Goal: Information Seeking & Learning: Learn about a topic

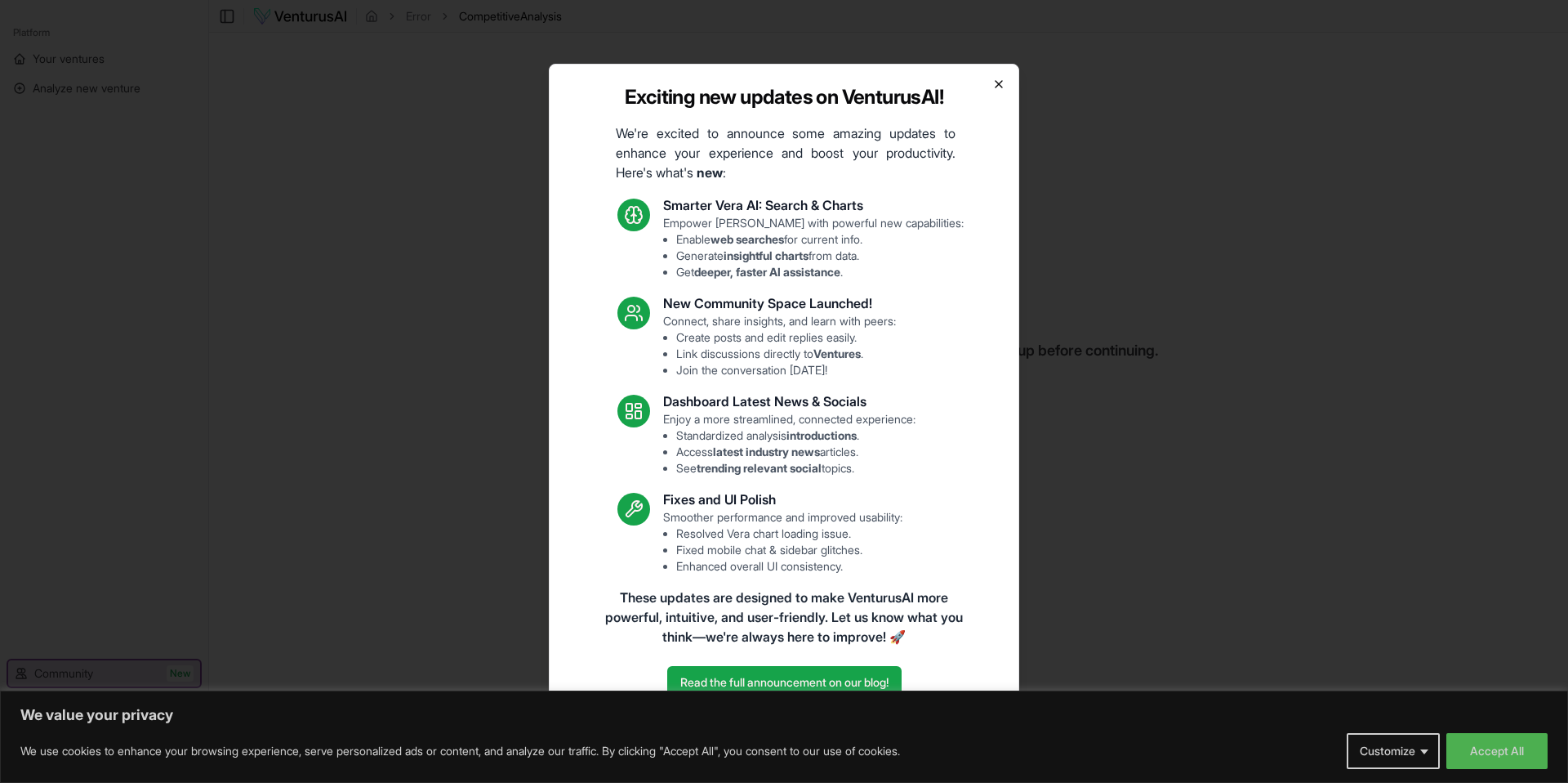
click at [1003, 89] on icon "button" at bounding box center [998, 84] width 13 height 13
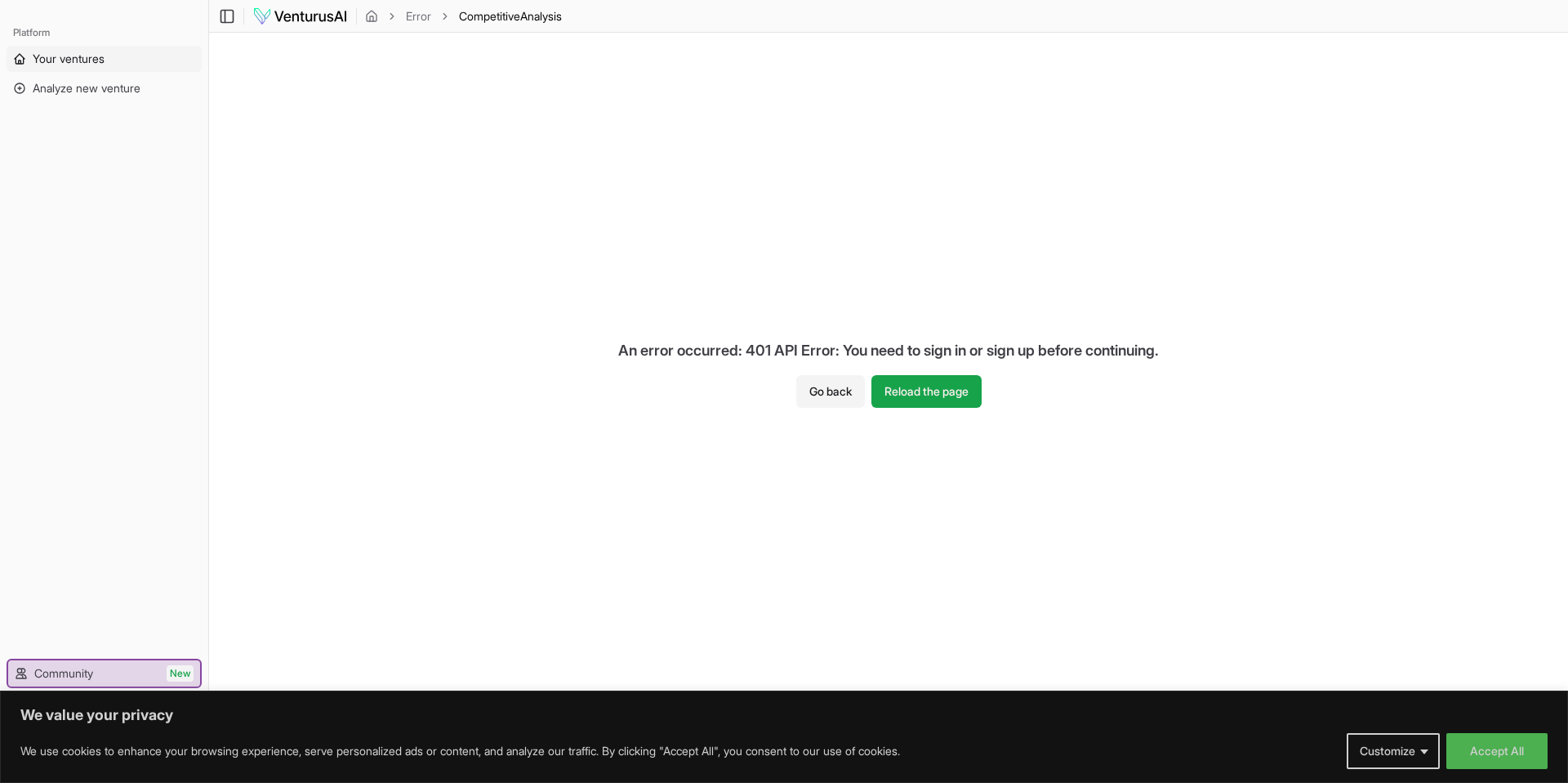
click at [49, 59] on span "Your ventures" at bounding box center [69, 58] width 72 height 17
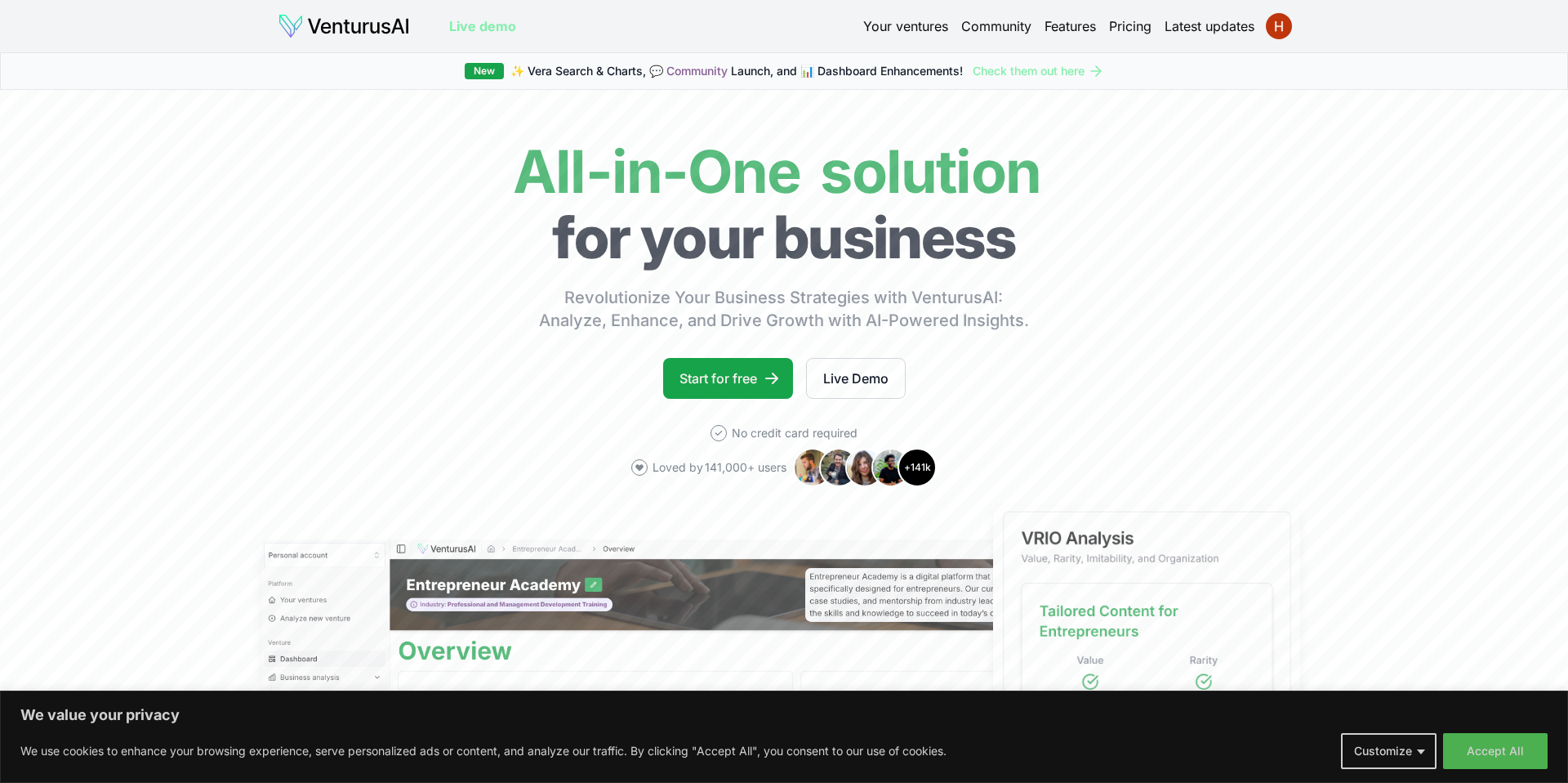
click at [883, 30] on link "Your ventures" at bounding box center [905, 26] width 85 height 19
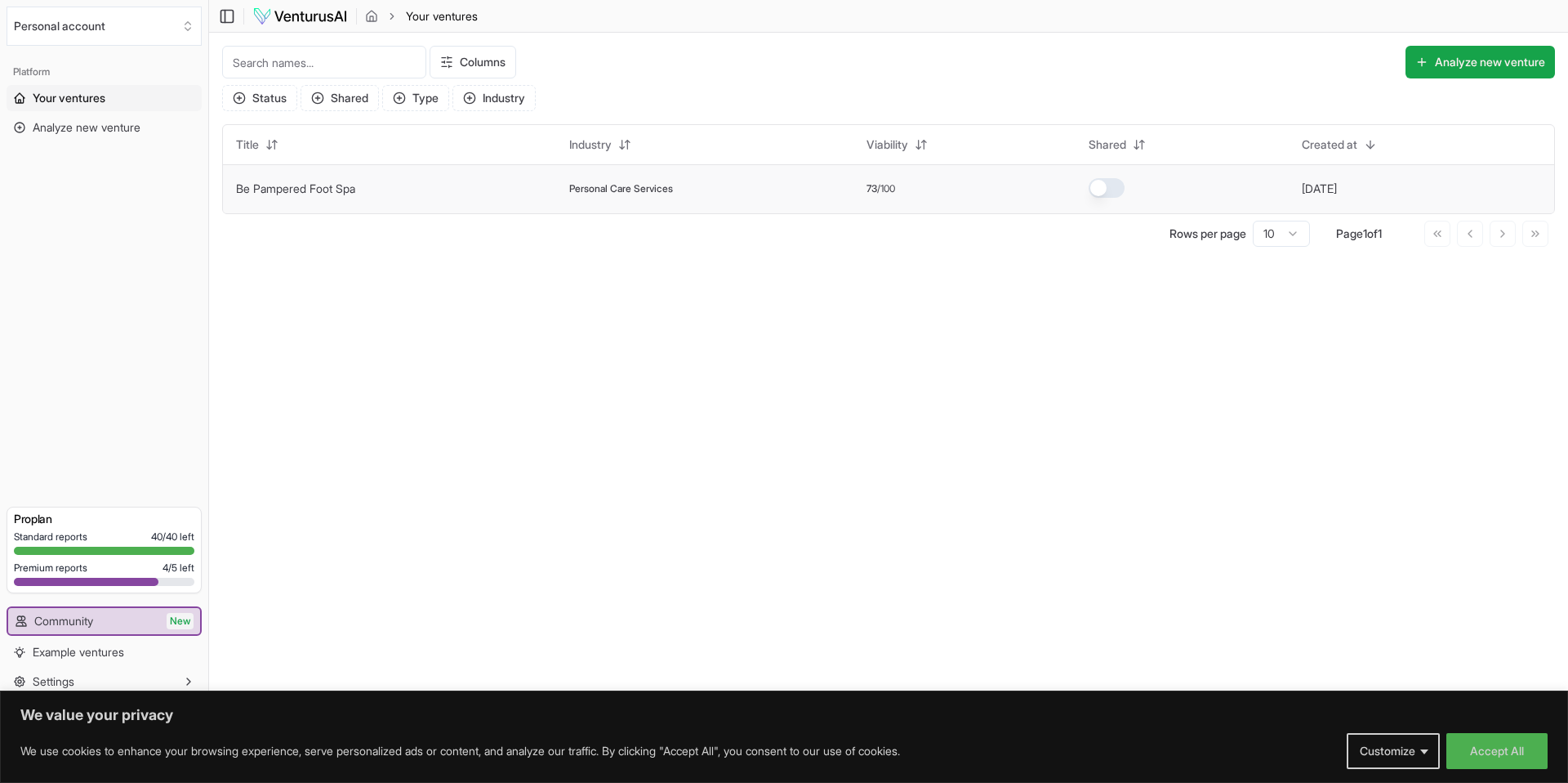
click at [279, 196] on button "Be Pampered Foot Spa" at bounding box center [295, 188] width 120 height 17
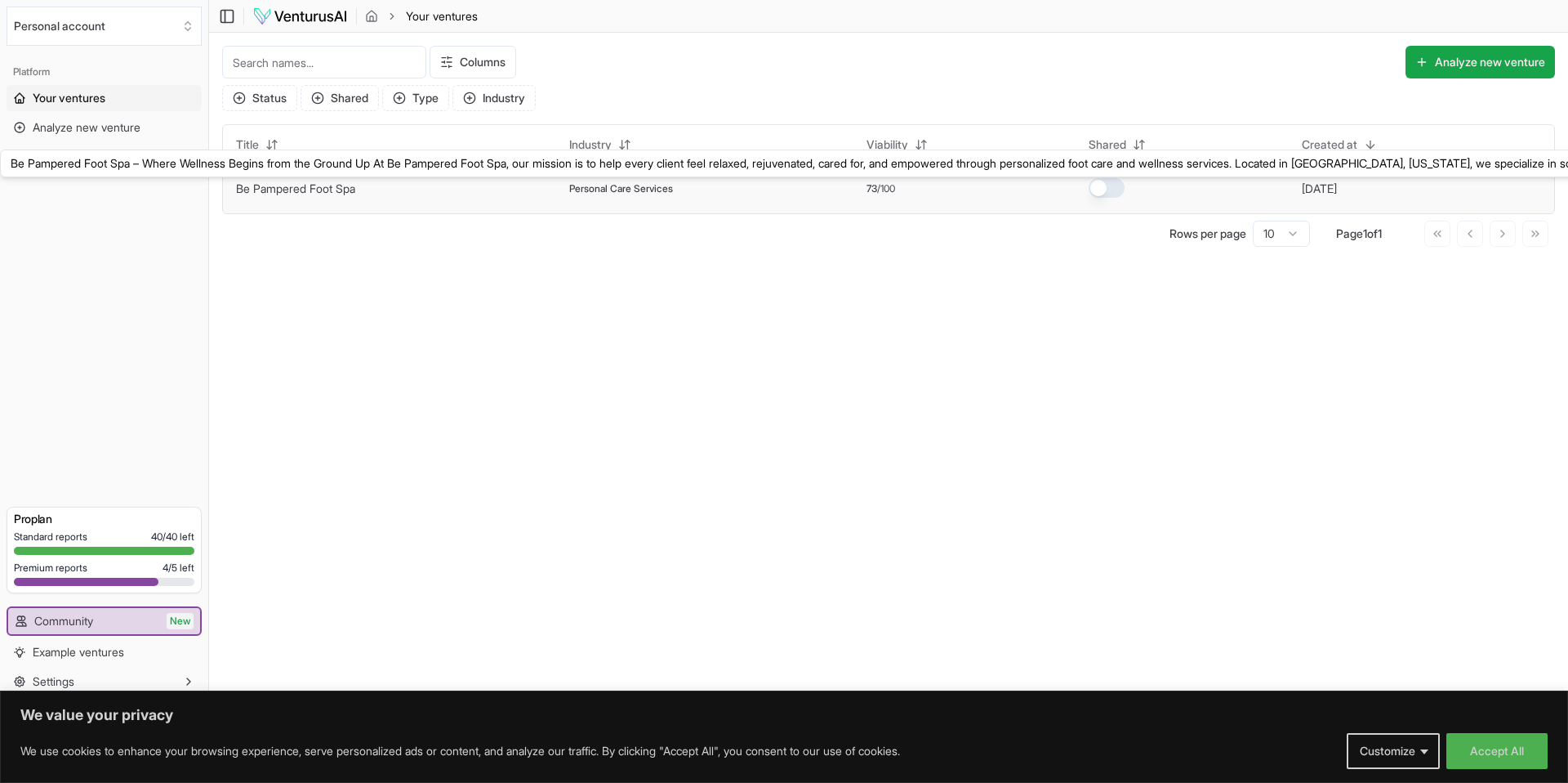
click at [276, 193] on link "Be Pampered Foot Spa" at bounding box center [295, 188] width 120 height 14
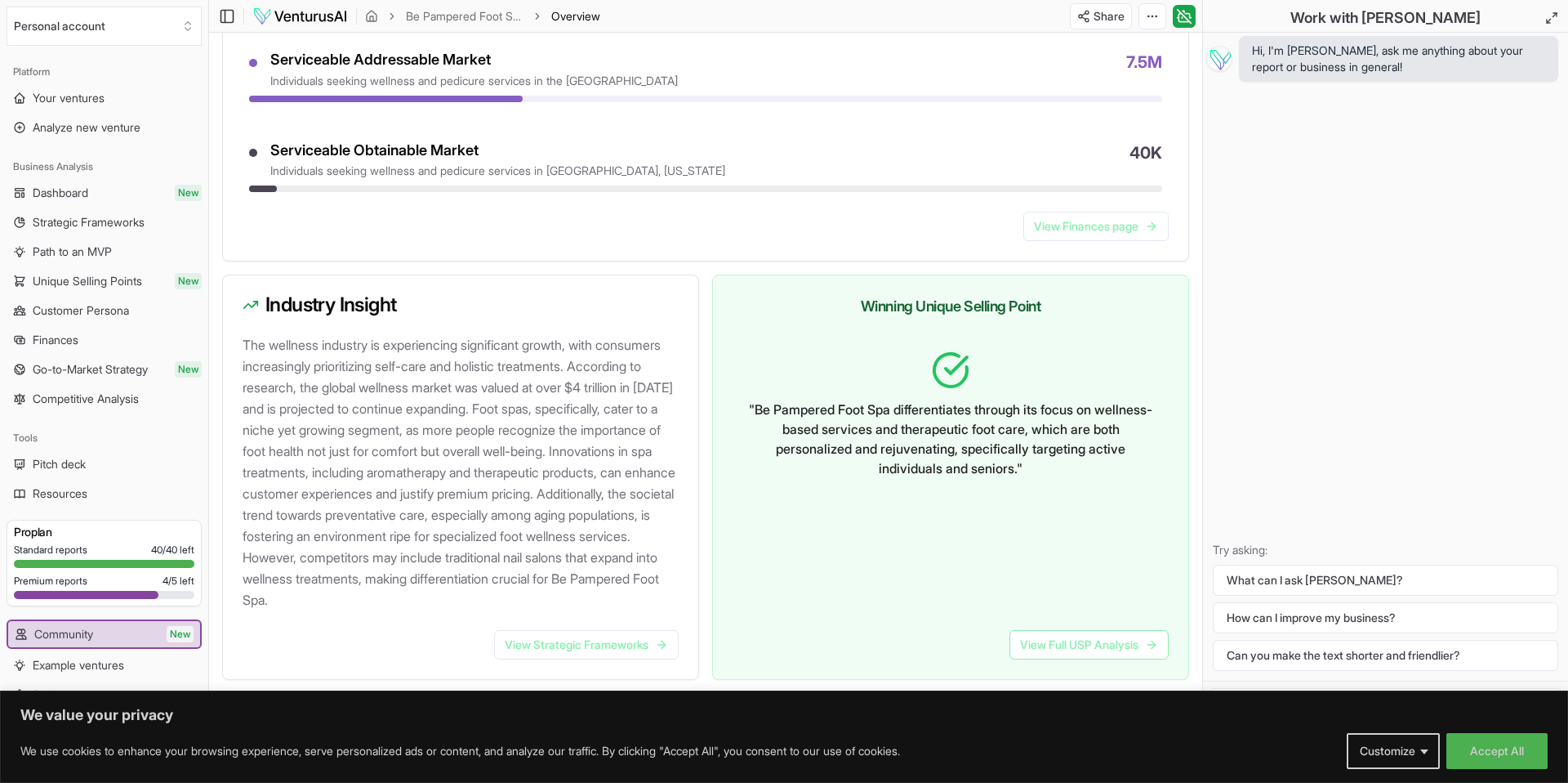
scroll to position [1485, 0]
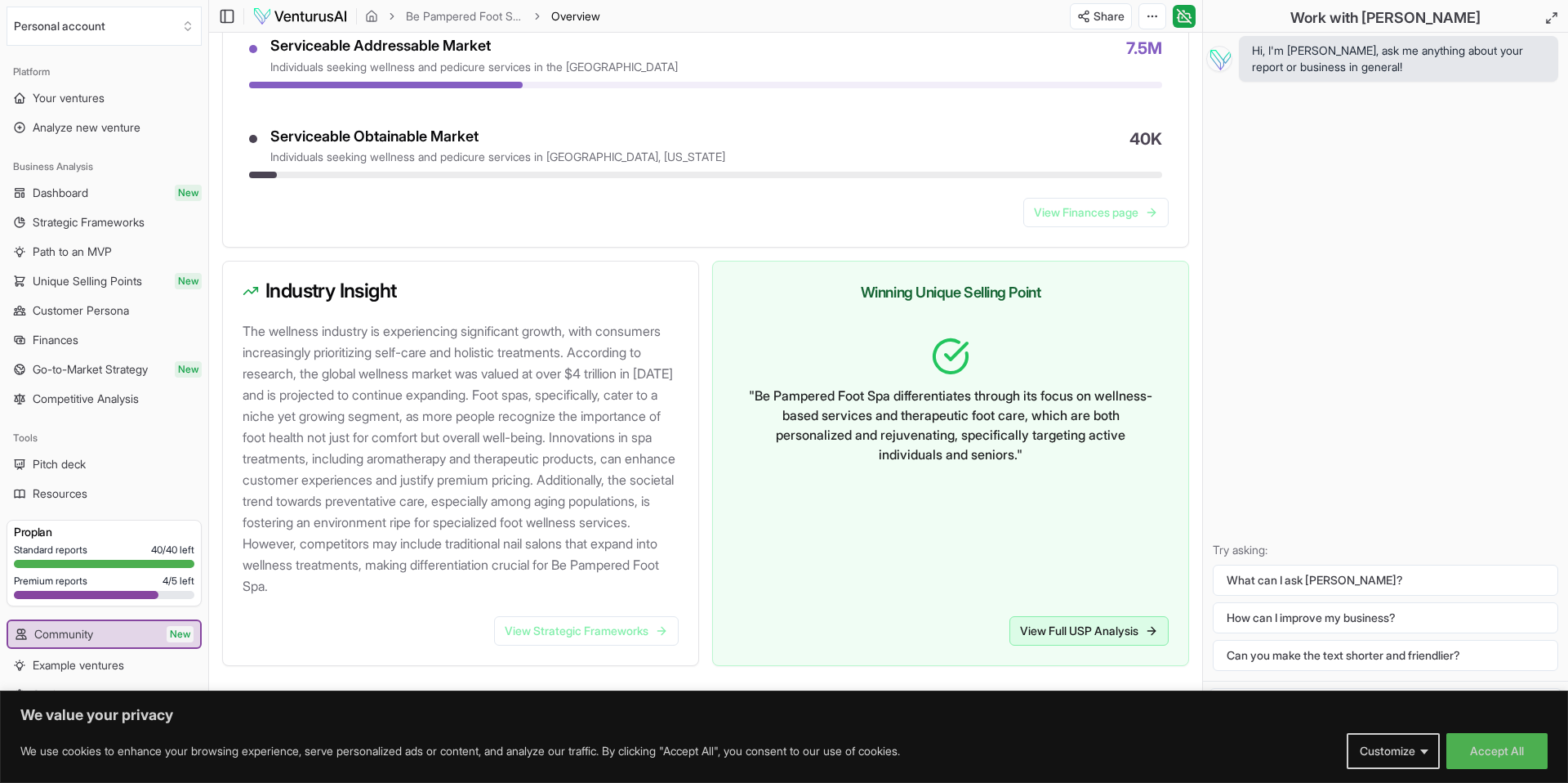
click at [1040, 627] on link "View Full USP Analysis" at bounding box center [1089, 631] width 160 height 29
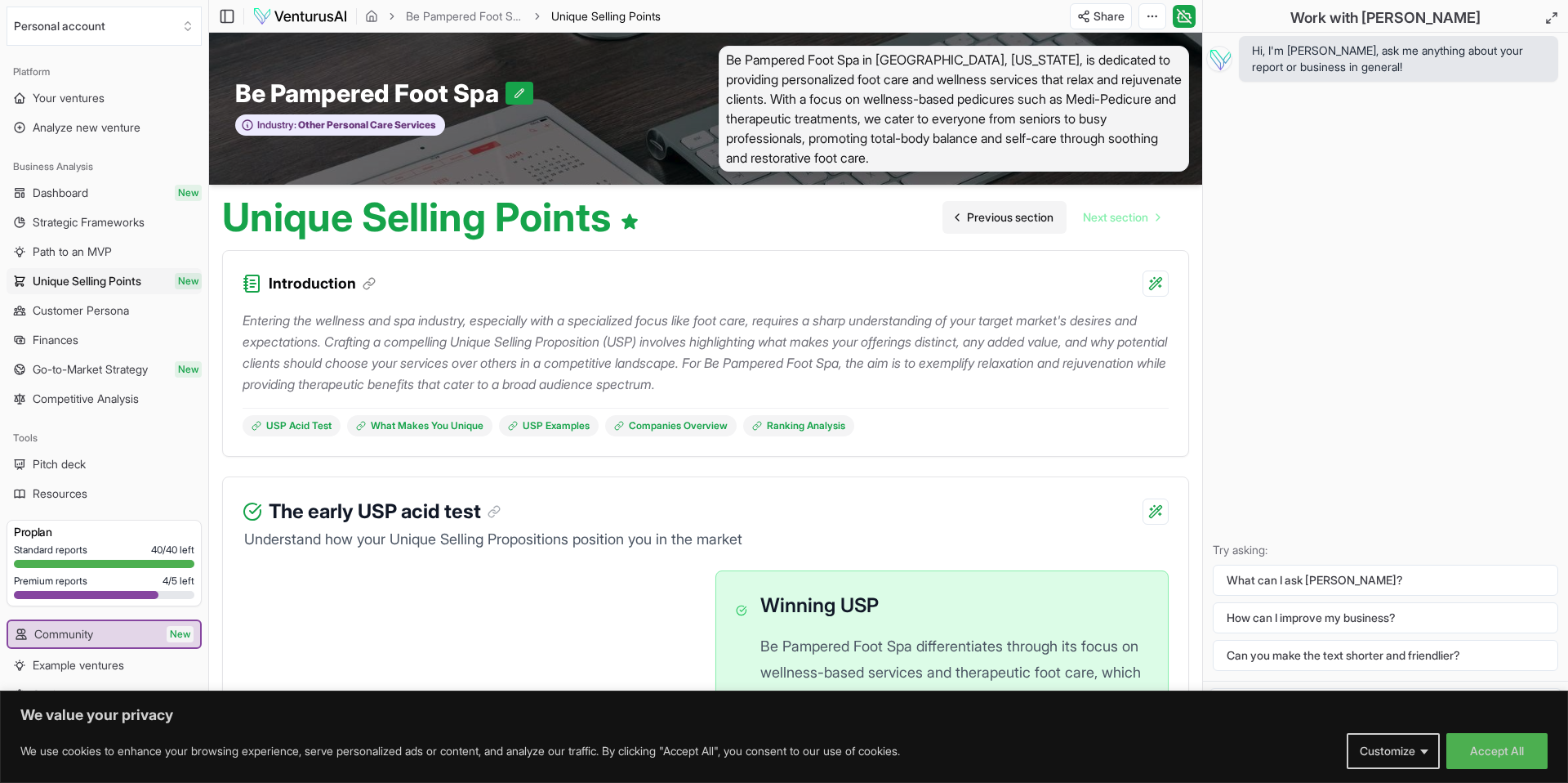
click at [1021, 217] on span "Previous section" at bounding box center [1009, 217] width 87 height 17
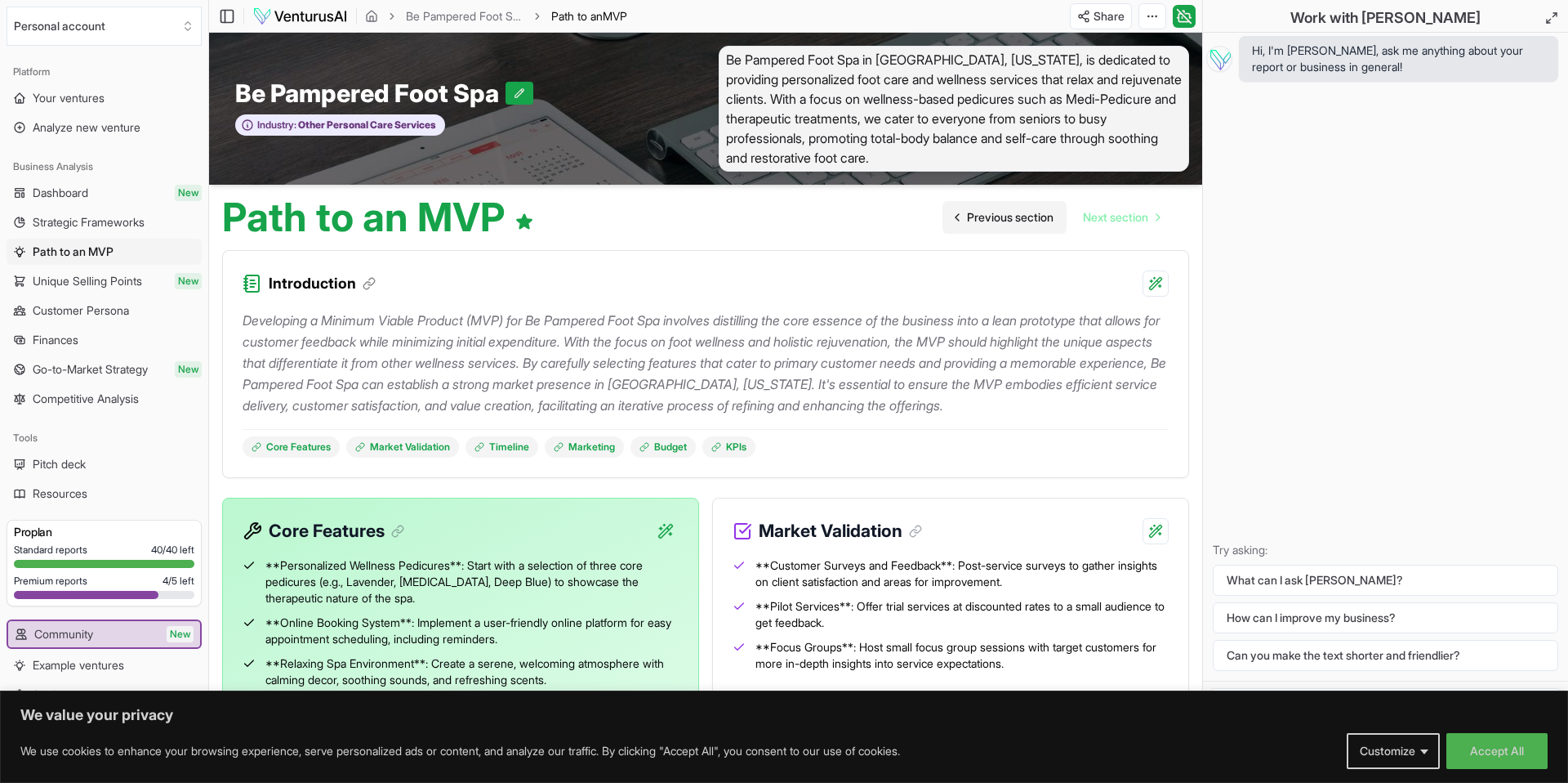
click at [1005, 219] on span "Previous section" at bounding box center [1009, 217] width 87 height 17
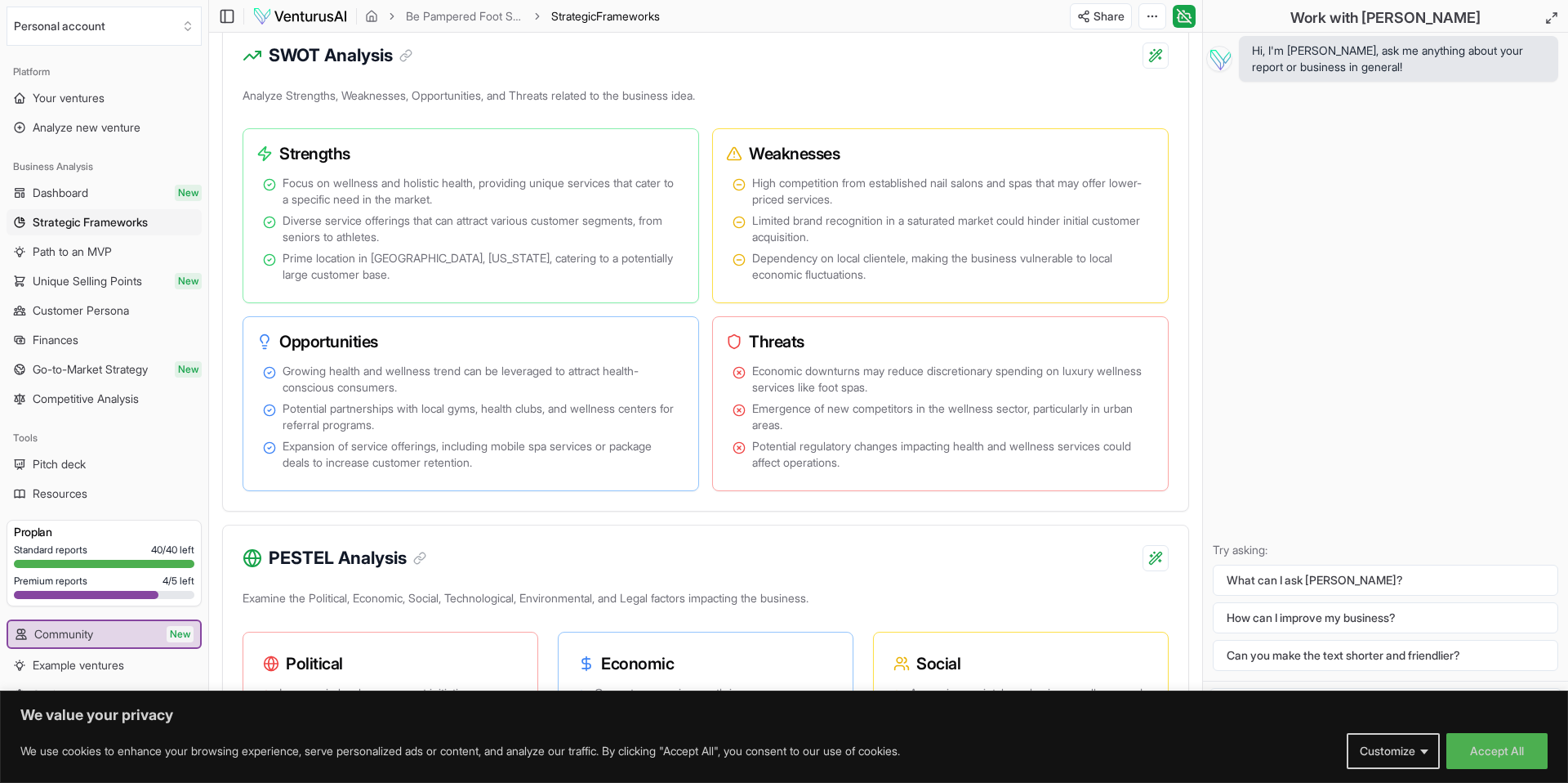
scroll to position [957, 0]
click at [281, 124] on div "Analyze Strengths, Weaknesses, Opportunities, and Threats related to the busine…" at bounding box center [706, 301] width 966 height 428
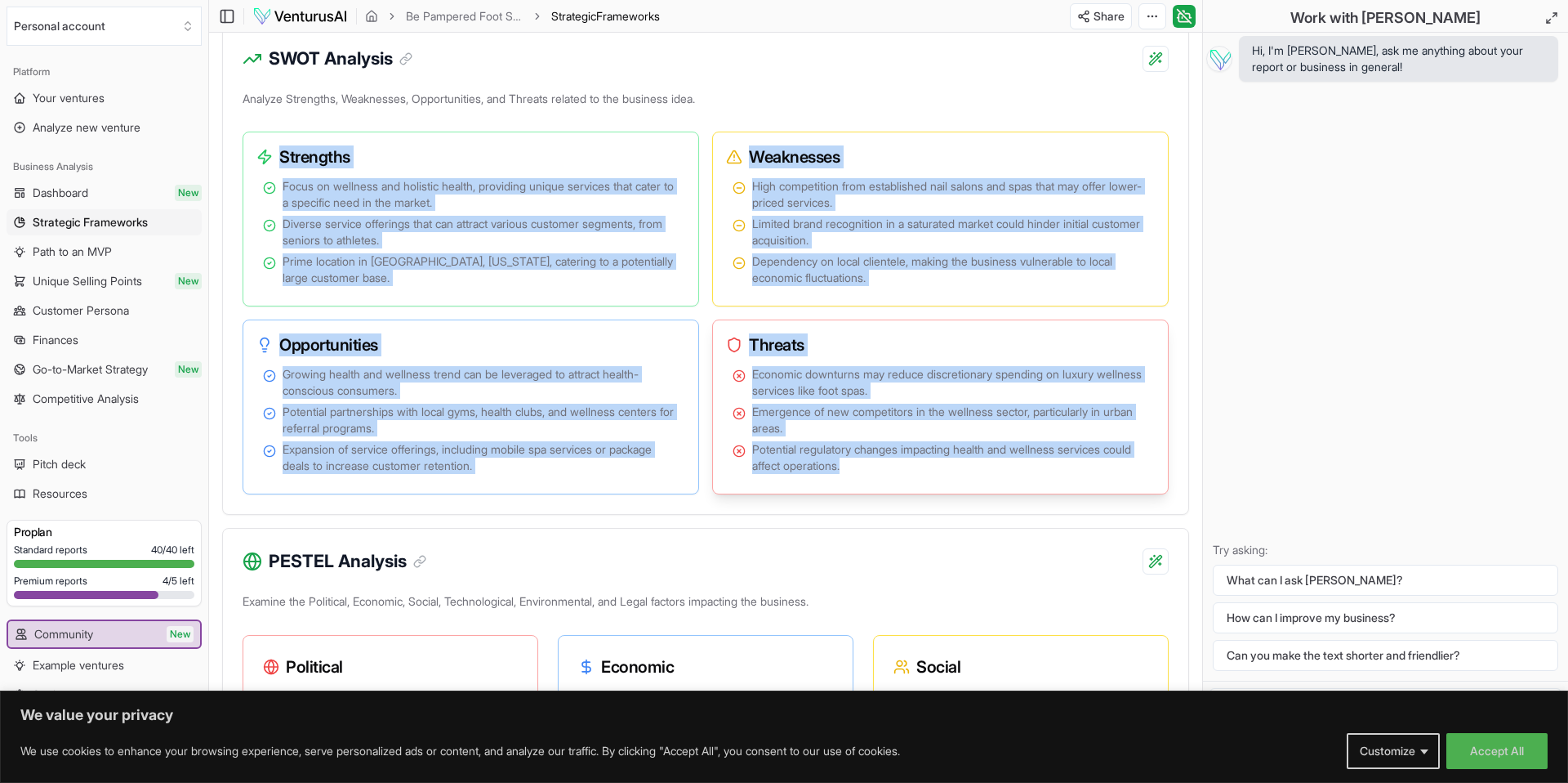
drag, startPoint x: 237, startPoint y: 120, endPoint x: 1133, endPoint y: 493, distance: 970.5
click at [1133, 493] on div "Analyze Strengths, Weaknesses, Opportunities, and Threats related to the busine…" at bounding box center [706, 301] width 966 height 428
copy div "Strengths Focus on wellness and holistic health, providing unique services that…"
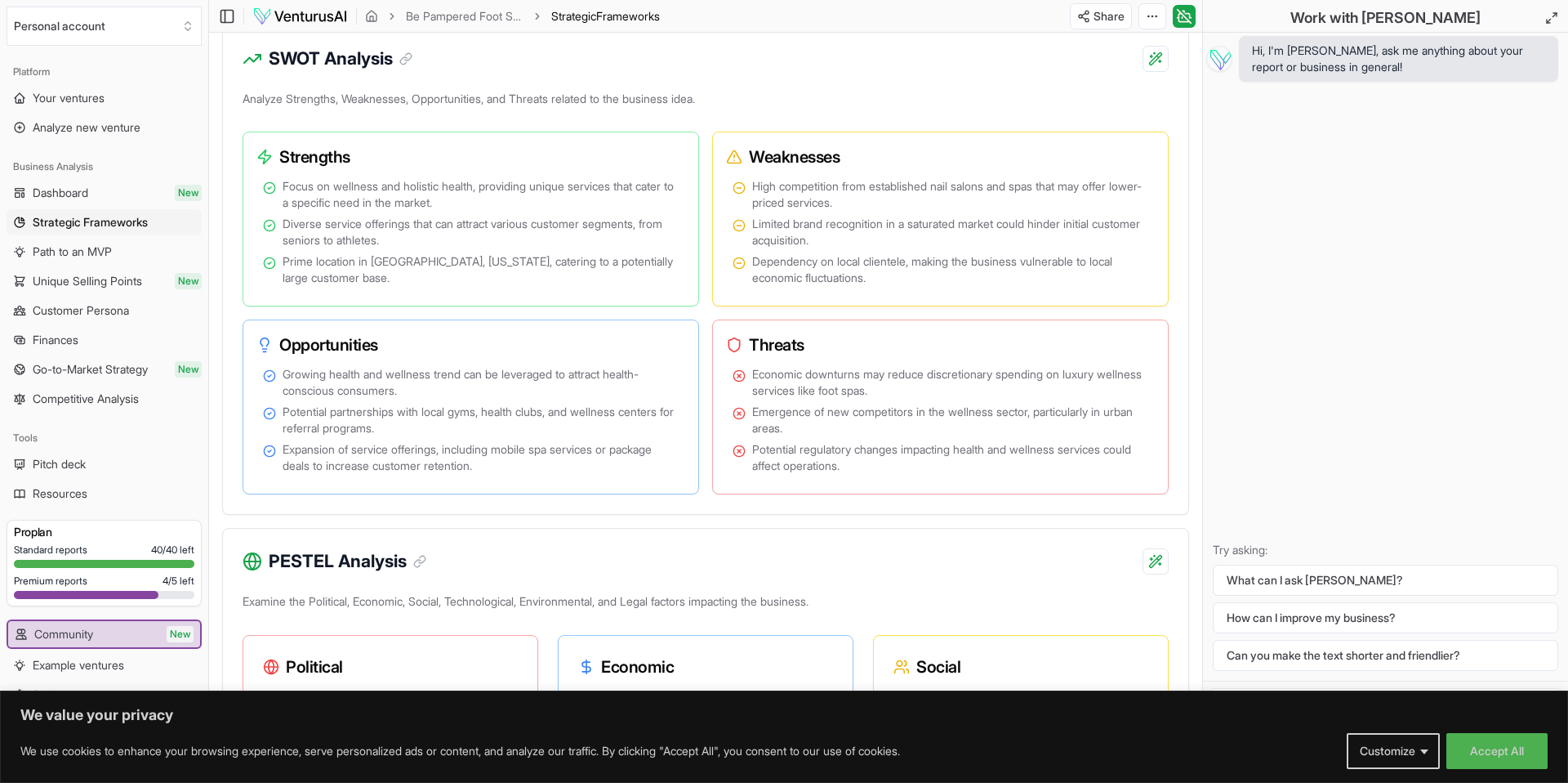
click at [637, 317] on div "Strengths Focus on wellness and holistic health, providing unique services that…" at bounding box center [705, 313] width 926 height 363
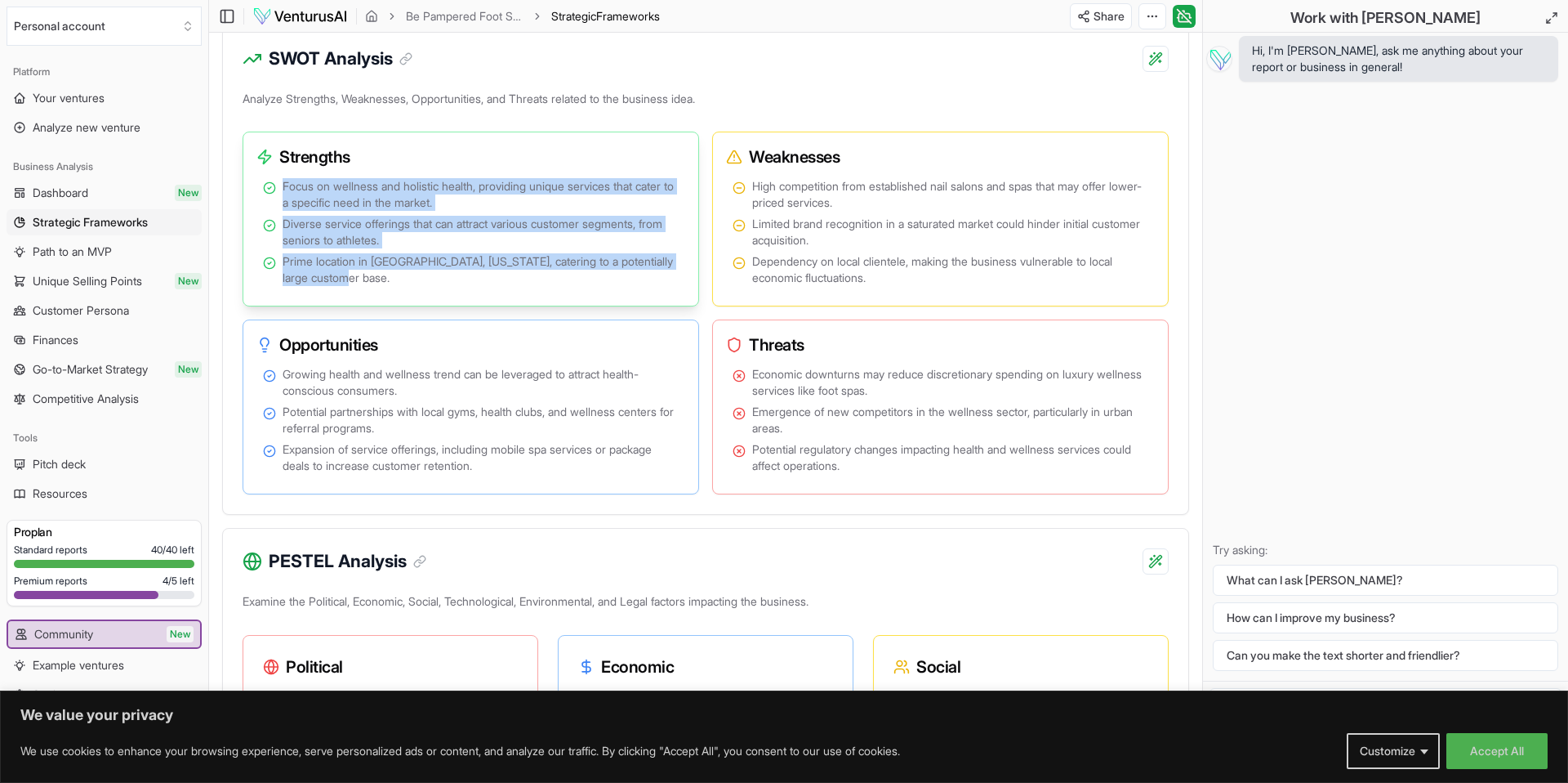
drag, startPoint x: 283, startPoint y: 185, endPoint x: 378, endPoint y: 271, distance: 128.1
click at [378, 271] on ul "Focus on wellness and holistic health, providing unique services that cater to …" at bounding box center [470, 232] width 416 height 108
copy ul "Focus on wellness and holistic health, providing unique services that cater to …"
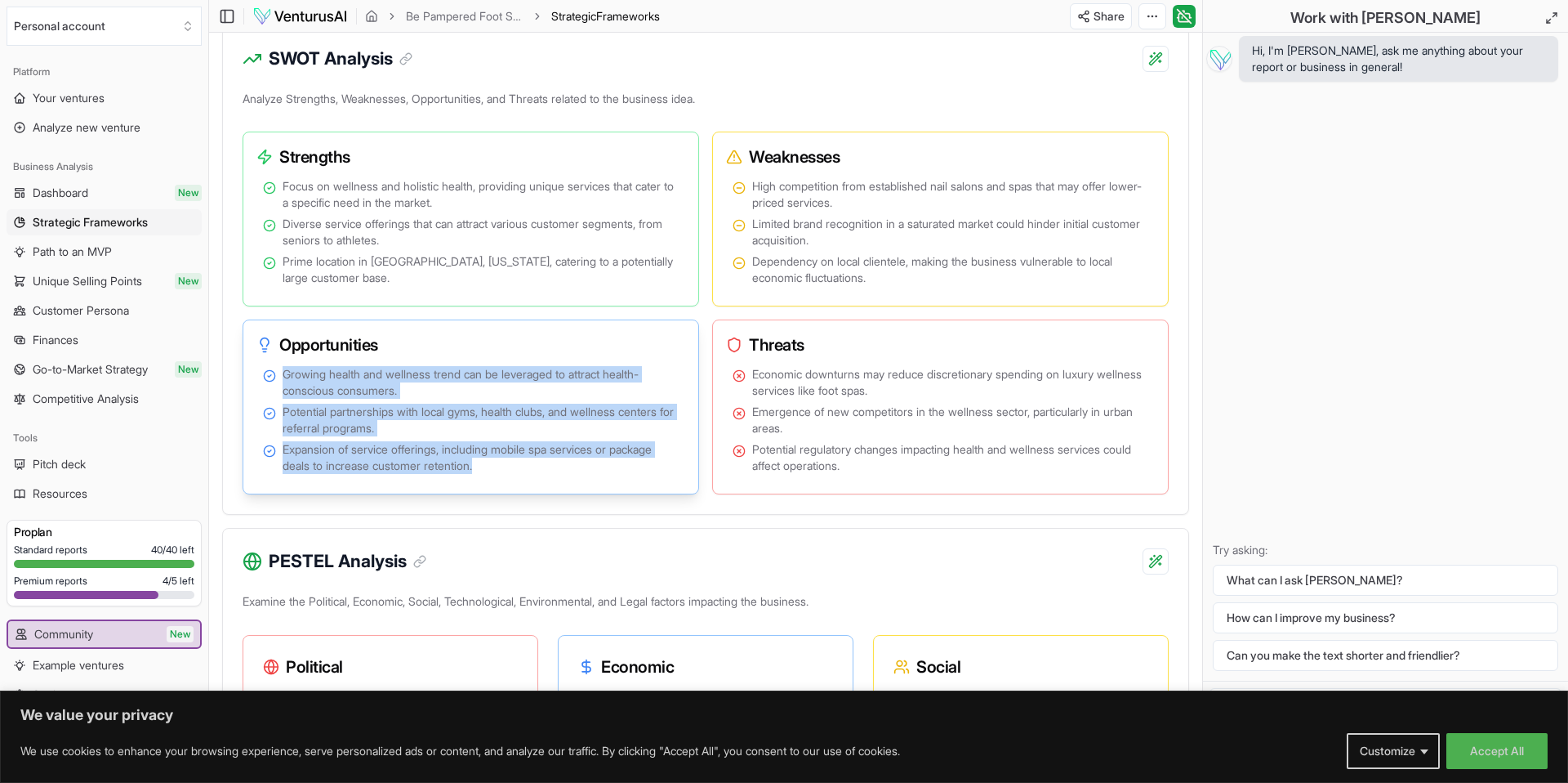
drag, startPoint x: 284, startPoint y: 376, endPoint x: 489, endPoint y: 464, distance: 223.1
click at [489, 464] on ul "Growing health and wellness trend can be leveraged to attract health-conscious …" at bounding box center [470, 420] width 416 height 108
copy ul "Growing health and wellness trend can be leveraged to attract health-conscious …"
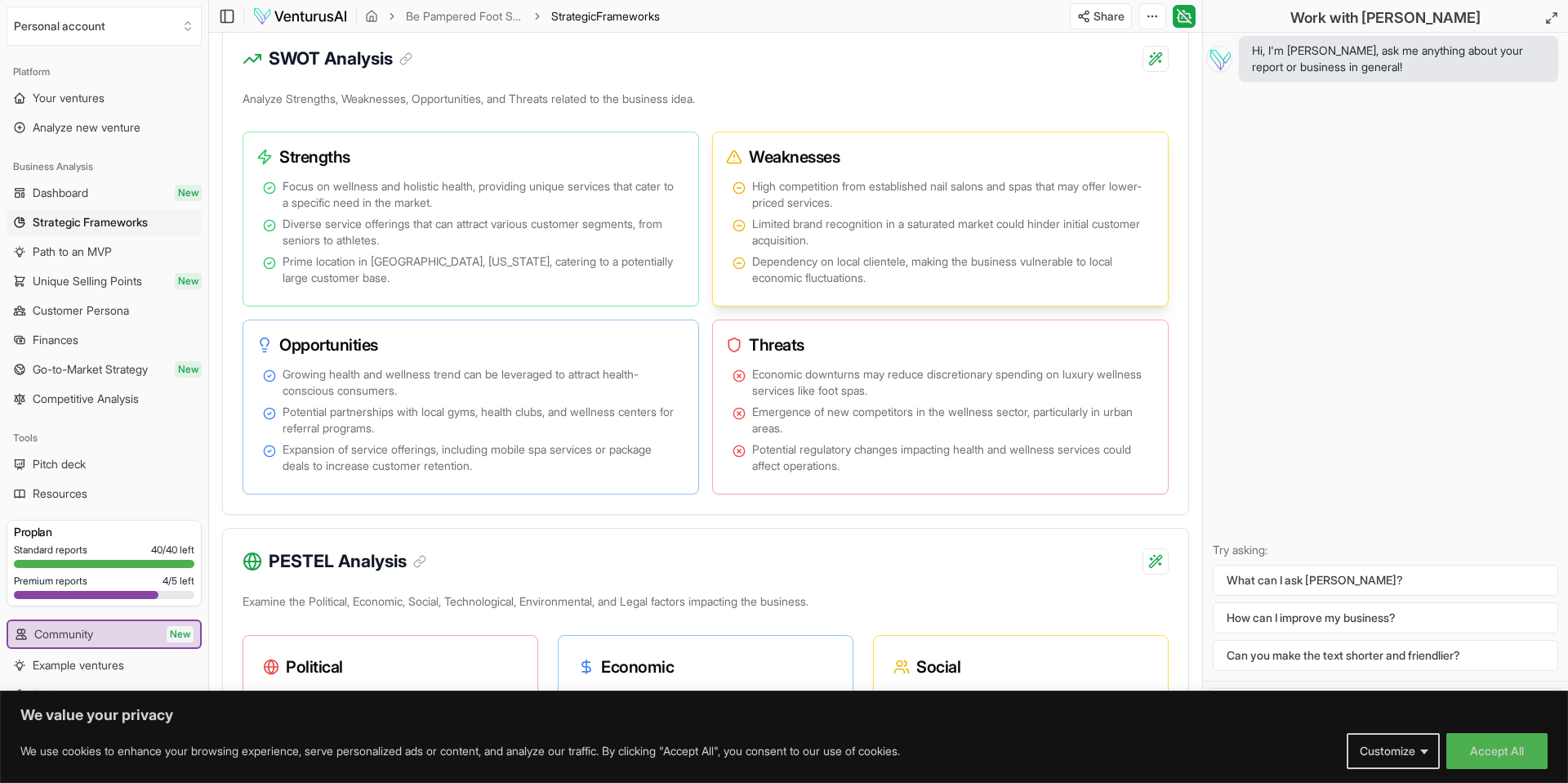
click at [750, 185] on li "High competition from established nail salons and spas that may offer lower-pri…" at bounding box center [940, 195] width 416 height 33
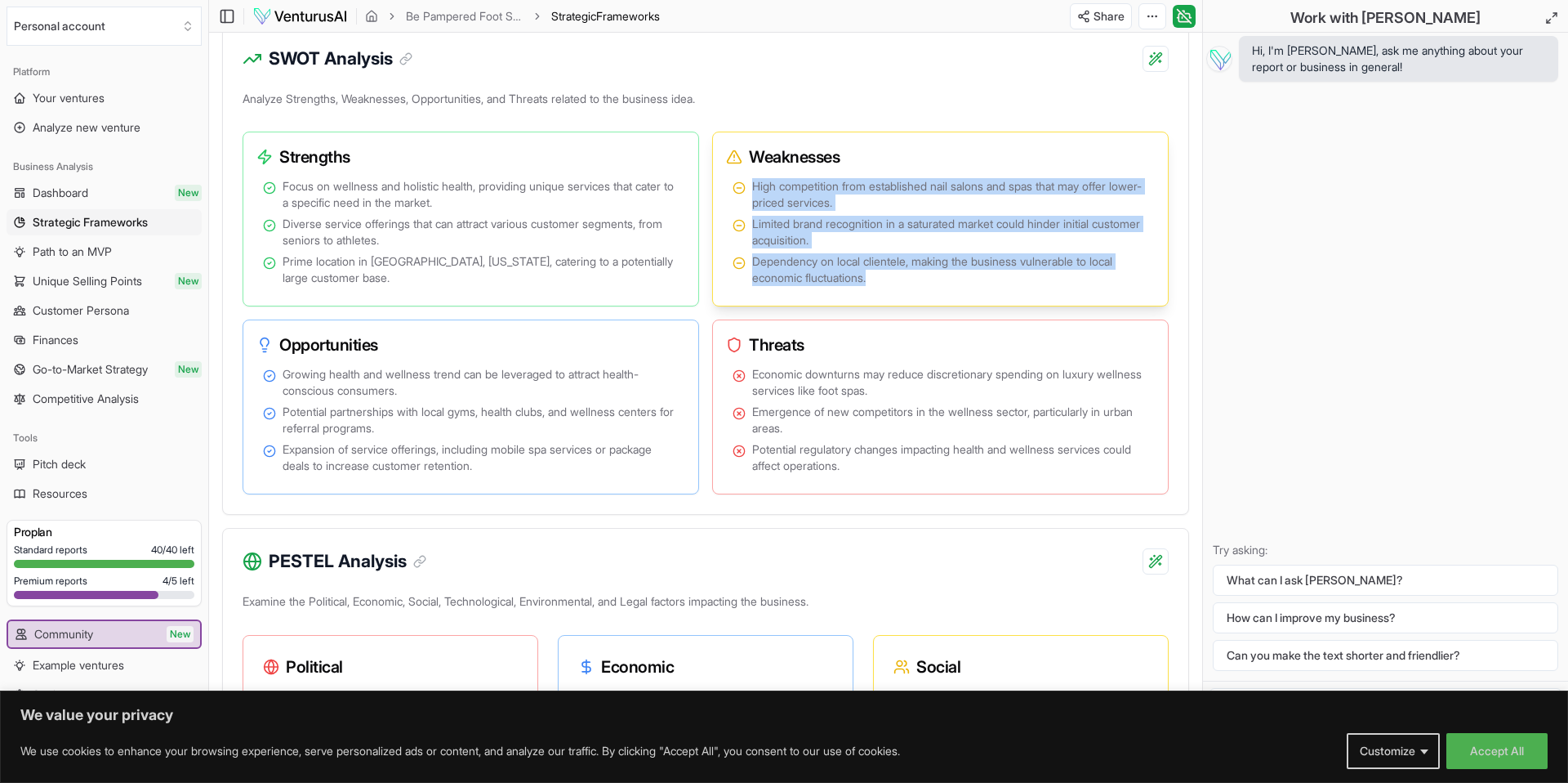
drag, startPoint x: 751, startPoint y: 185, endPoint x: 819, endPoint y: 241, distance: 88.1
click at [896, 280] on ul "High competition from established nail salons and spas that may offer lower-pri…" at bounding box center [940, 232] width 416 height 108
copy ul "High competition from established nail salons and spas that may offer lower-pri…"
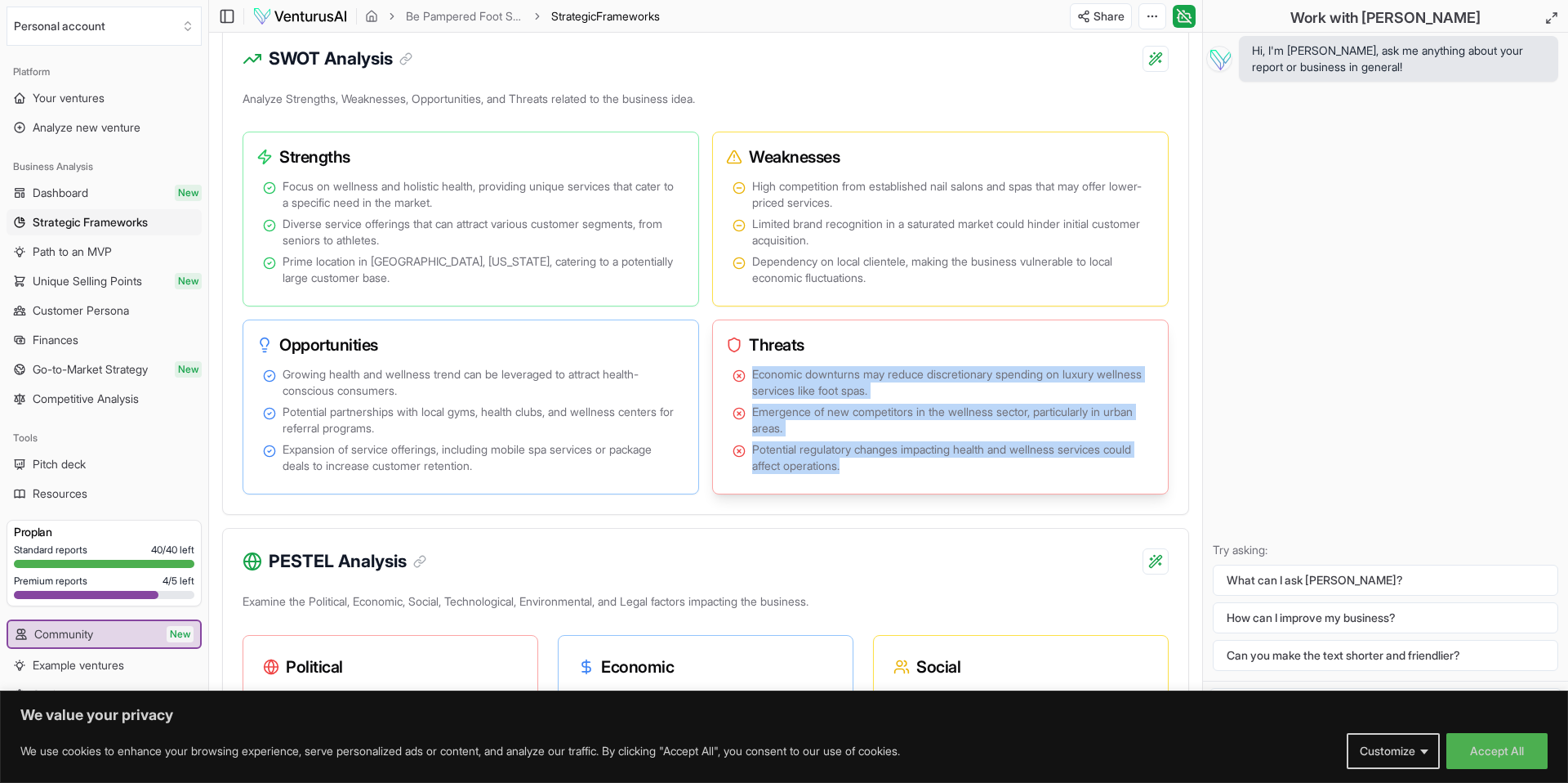
drag, startPoint x: 752, startPoint y: 376, endPoint x: 897, endPoint y: 466, distance: 170.7
click at [897, 466] on ul "Economic downturns may reduce discretionary spending on luxury wellness service…" at bounding box center [940, 420] width 416 height 108
copy ul "Economic downturns may reduce discretionary spending on luxury wellness service…"
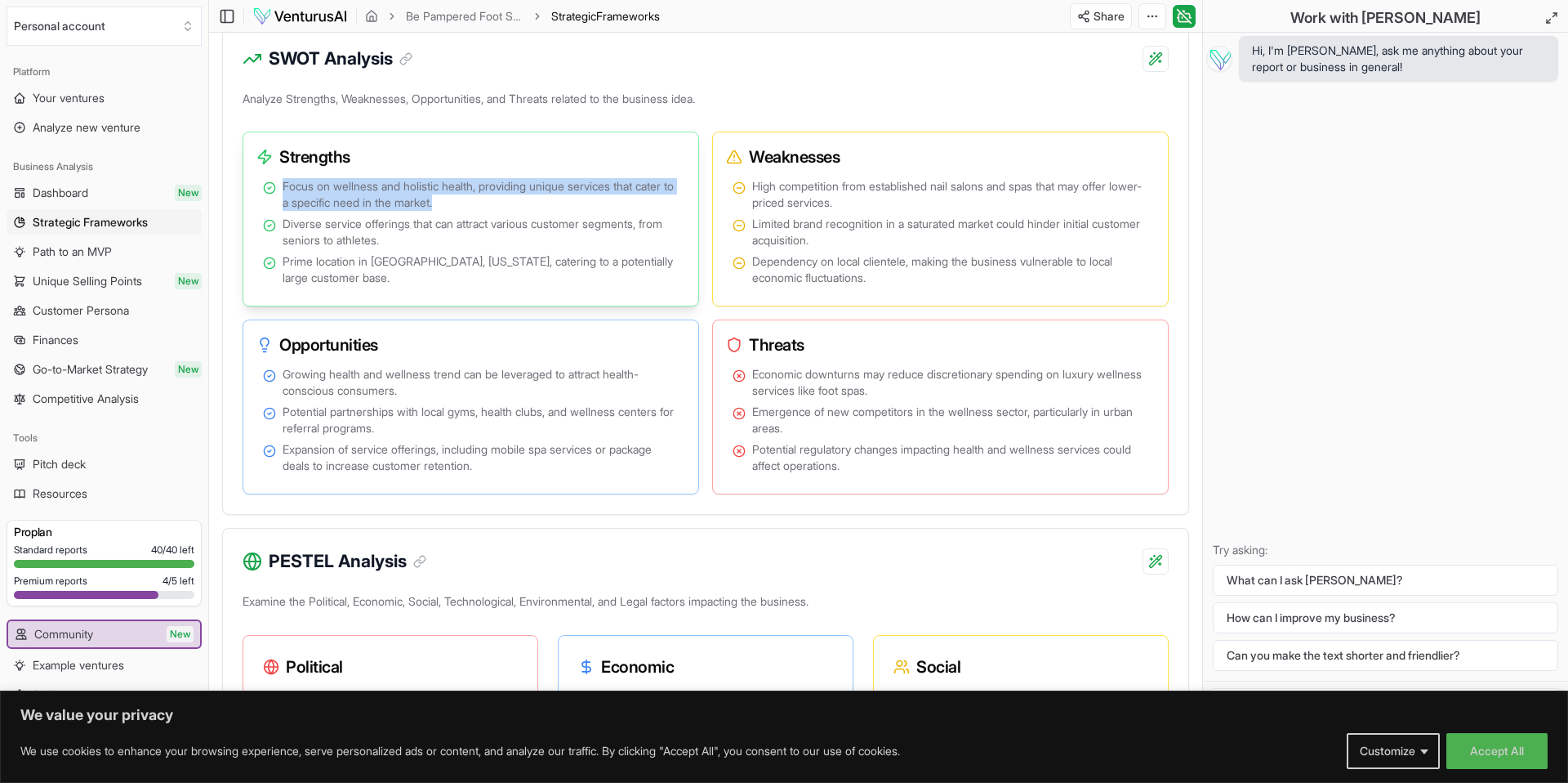
drag, startPoint x: 283, startPoint y: 189, endPoint x: 464, endPoint y: 201, distance: 181.4
click at [492, 202] on span "Focus on wellness and holistic health, providing unique services that cater to …" at bounding box center [480, 195] width 396 height 33
copy span "Focus on wellness and holistic health, providing unique services that cater to …"
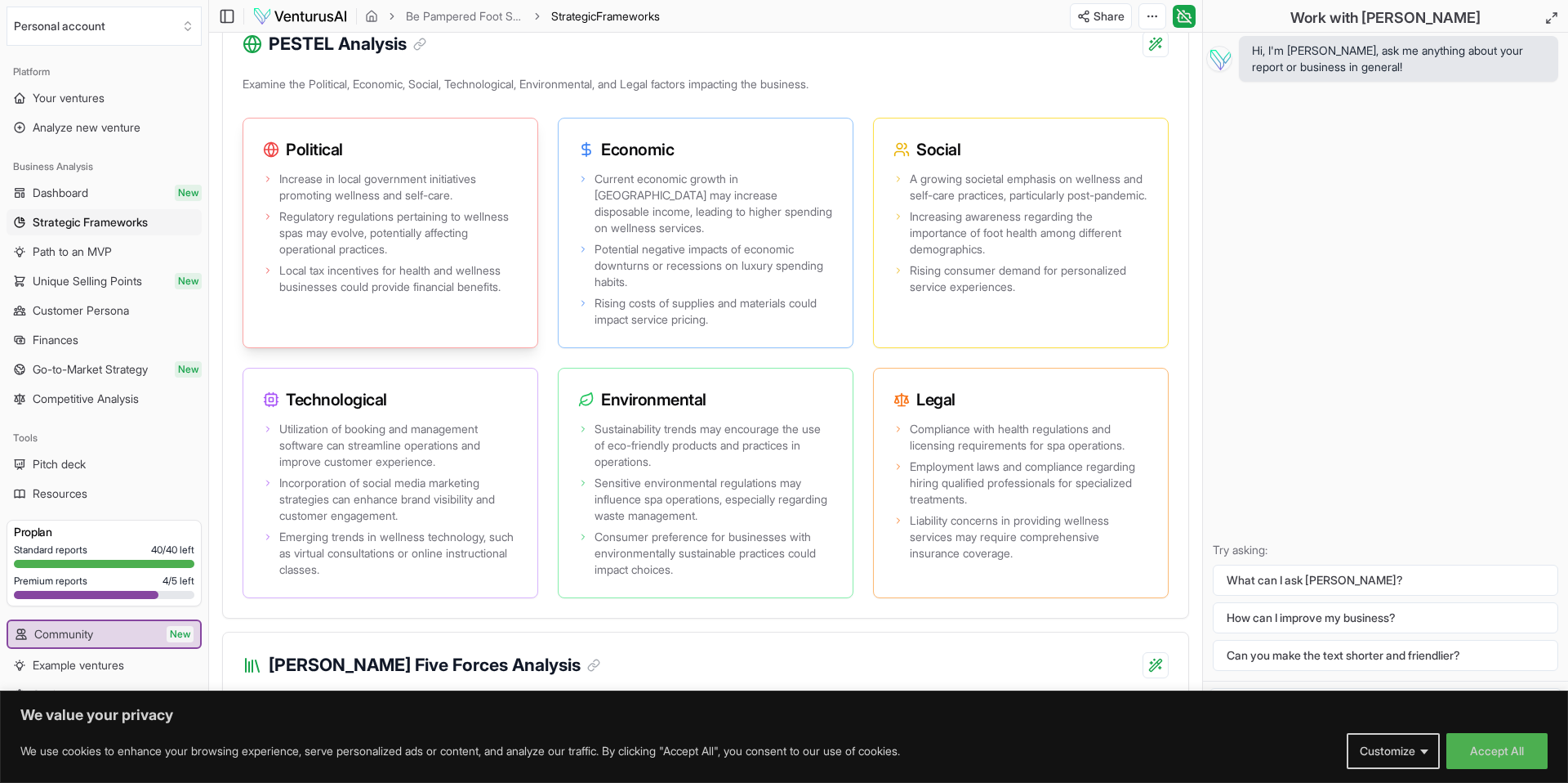
scroll to position [1476, 0]
click at [316, 169] on span "Increase in local government initiatives promoting wellness and self-care." at bounding box center [398, 186] width 238 height 33
click at [272, 142] on icon at bounding box center [272, 147] width 6 height 14
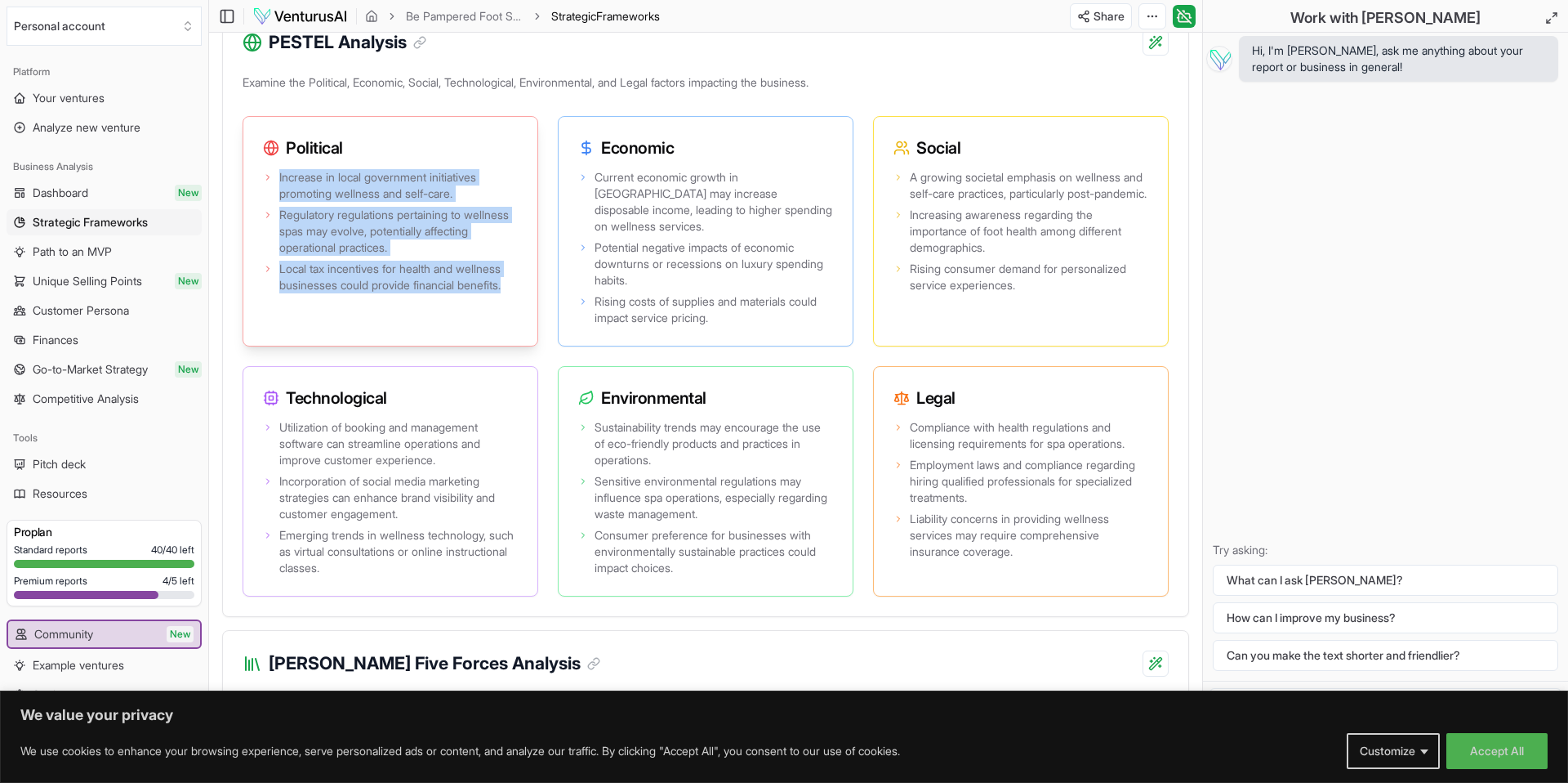
drag, startPoint x: 278, startPoint y: 173, endPoint x: 521, endPoint y: 298, distance: 273.3
click at [523, 299] on div "Increase in local government initiatives promoting wellness and self-care. Regu…" at bounding box center [390, 255] width 294 height 180
copy ul "Increase in local government initiatives promoting wellness and self-care. Regu…"
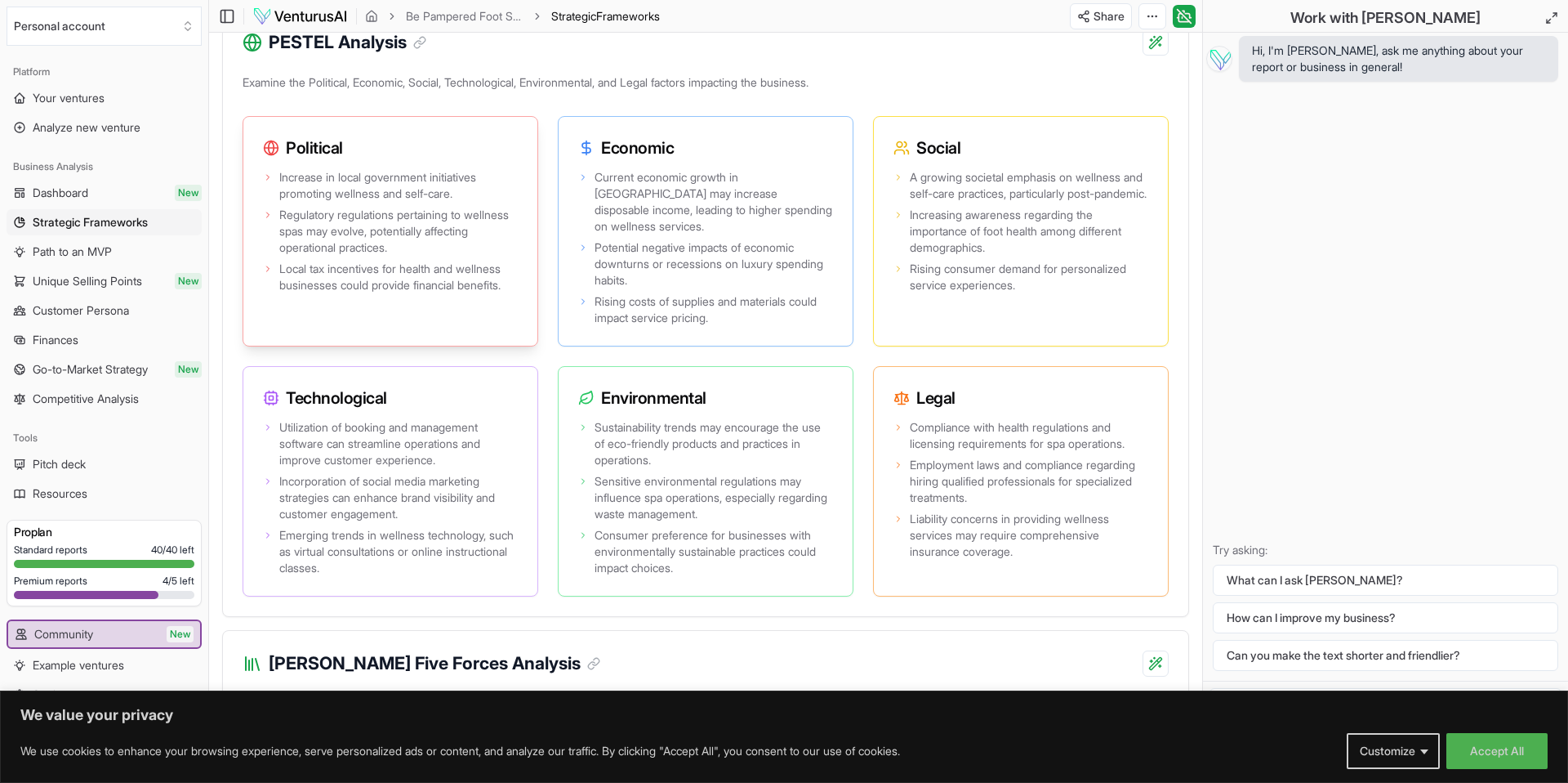
click at [459, 117] on div "Political" at bounding box center [390, 141] width 294 height 49
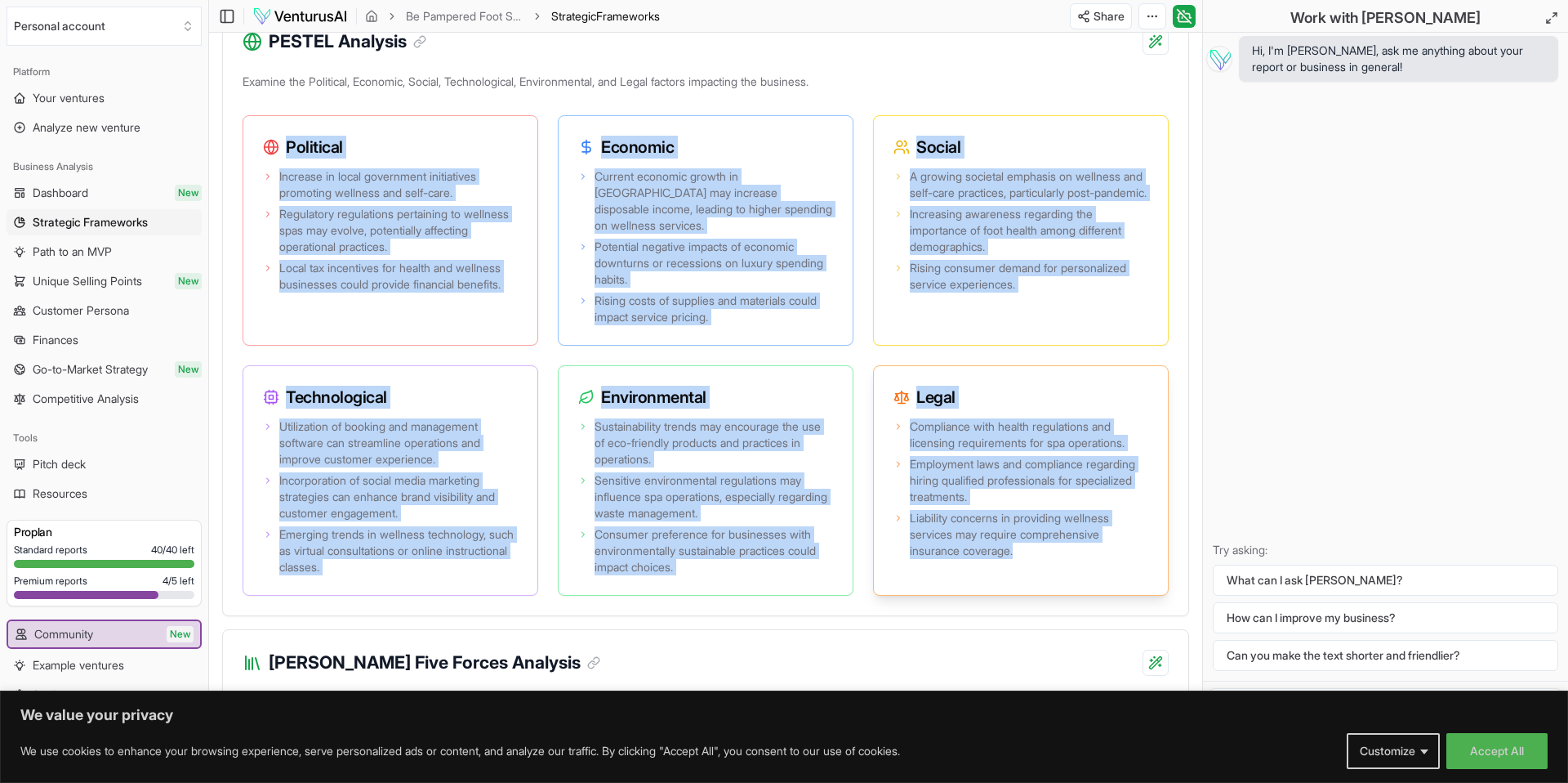
drag, startPoint x: 265, startPoint y: 139, endPoint x: 974, endPoint y: 549, distance: 819.0
click at [1000, 566] on div "Political Increase in local government initiatives promoting wellness and self-…" at bounding box center [705, 354] width 926 height 480
copy div "Political Increase in local government initiatives promoting wellness and self-…"
